Goal: Task Accomplishment & Management: Use online tool/utility

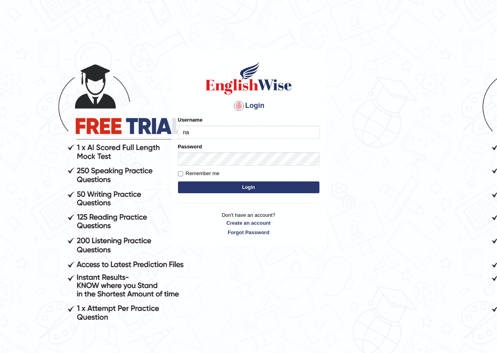
type input "natalie_parramatta"
click at [225, 166] on form "Please fix the following errors: Username natalie_parramatta Password Remember …" at bounding box center [248, 155] width 141 height 79
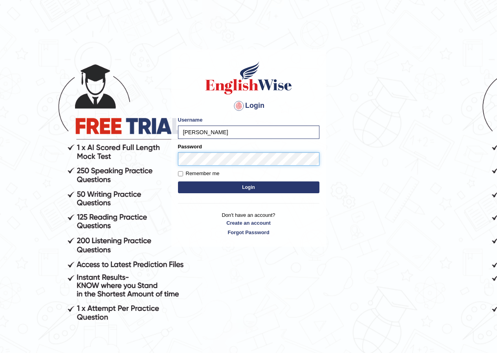
click at [178, 181] on button "Login" at bounding box center [248, 187] width 141 height 12
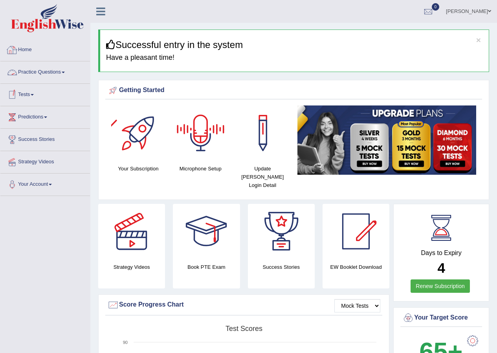
click at [31, 95] on link "Tests" at bounding box center [45, 94] width 90 height 20
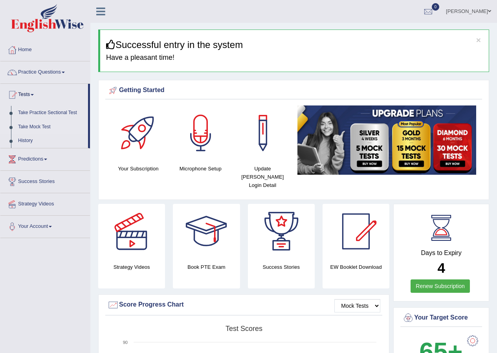
click at [36, 126] on link "Take Mock Test" at bounding box center [51, 127] width 73 height 14
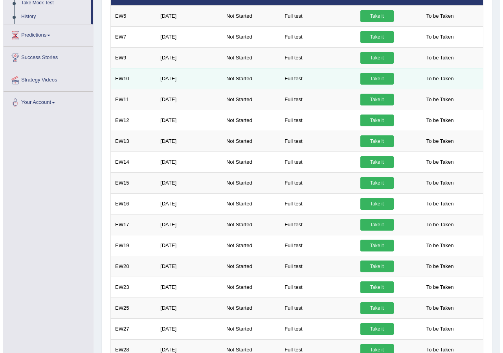
scroll to position [275, 0]
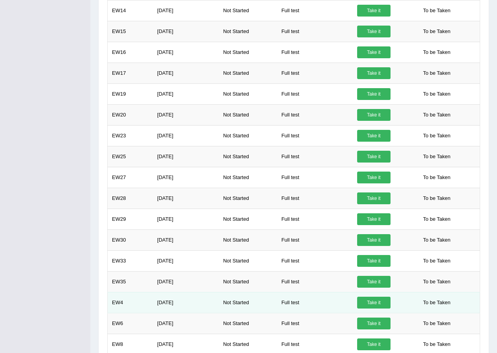
click at [370, 300] on link "Take it" at bounding box center [373, 302] width 33 height 12
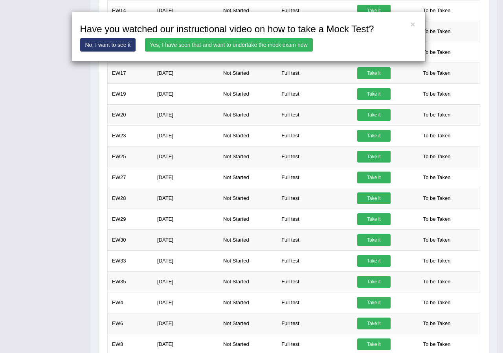
click at [181, 48] on link "Yes, I have seen that and want to undertake the mock exam now" at bounding box center [229, 44] width 168 height 13
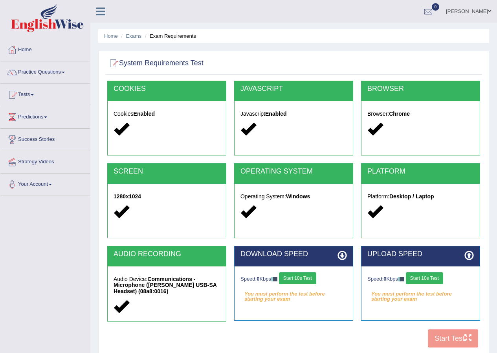
click at [296, 275] on button "Start 10s Test" at bounding box center [297, 278] width 37 height 12
click at [430, 280] on button "Start 10s Test" at bounding box center [424, 278] width 37 height 12
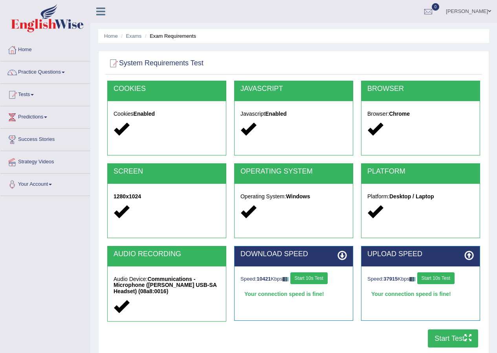
click at [444, 337] on button "Start Test" at bounding box center [453, 338] width 50 height 18
